Goal: Information Seeking & Learning: Find specific fact

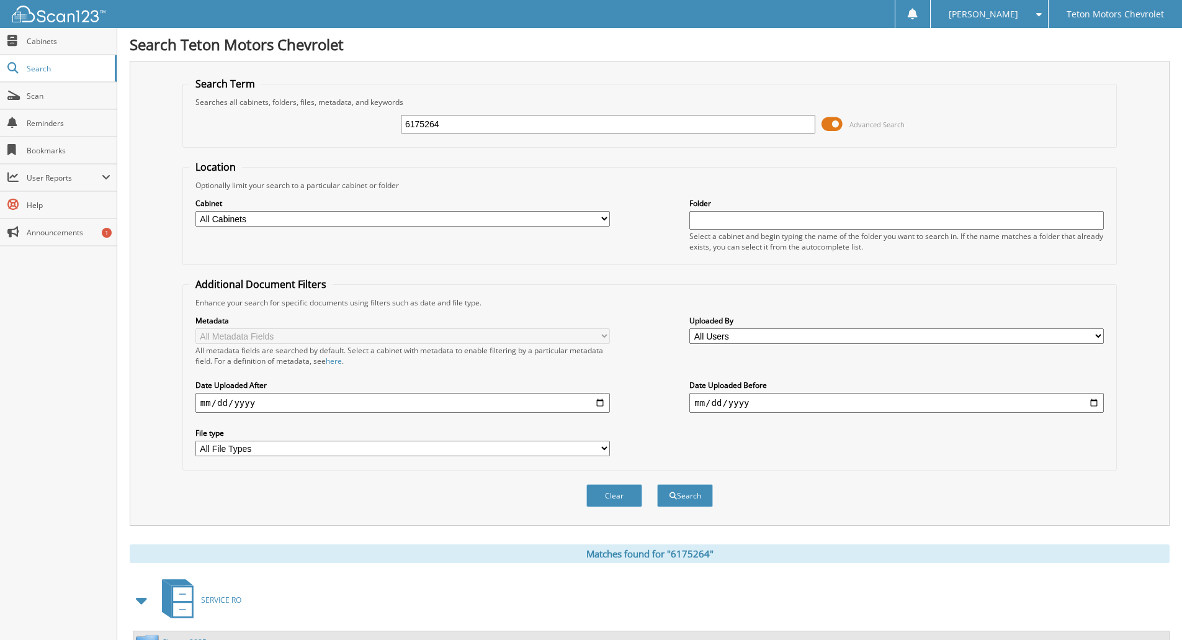
click at [498, 125] on input "6175264" at bounding box center [608, 124] width 415 height 19
paste input "6173413"
type input "6173413"
click at [657, 484] on button "Search" at bounding box center [685, 495] width 56 height 23
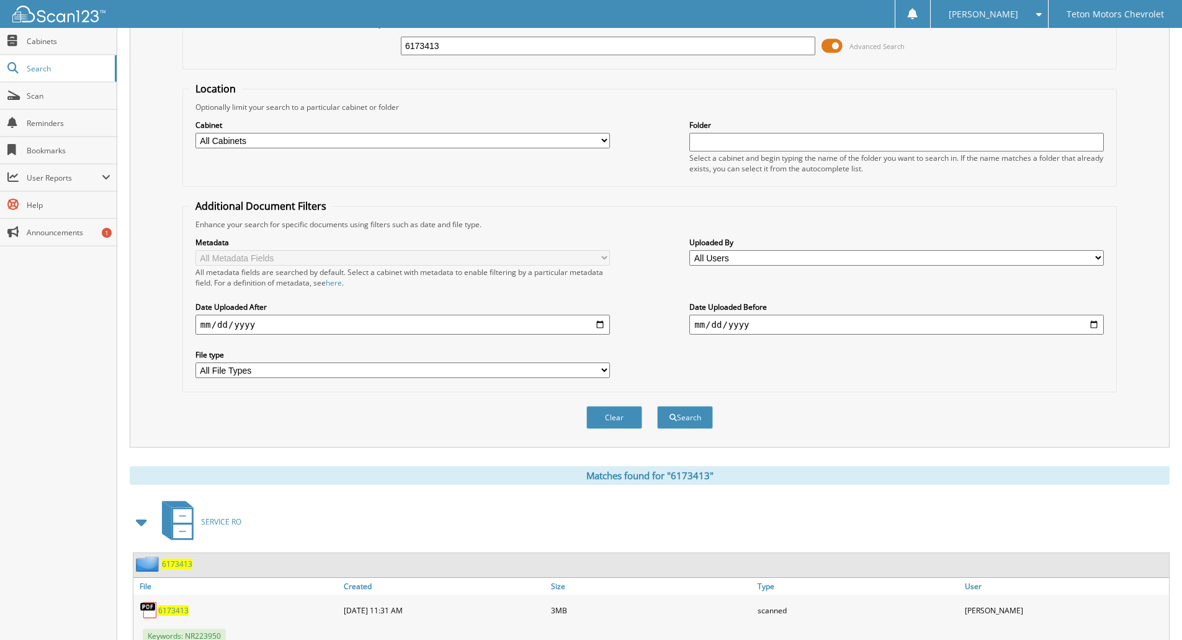
scroll to position [123, 0]
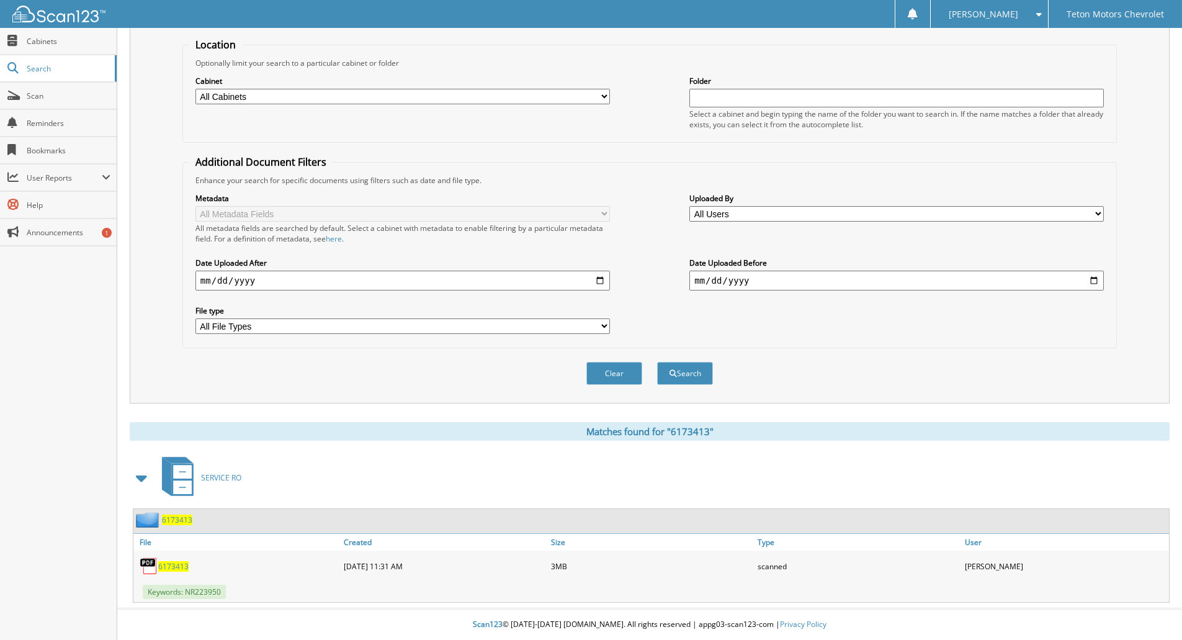
click at [173, 565] on span "6173413" at bounding box center [173, 566] width 30 height 11
